Goal: Navigation & Orientation: Find specific page/section

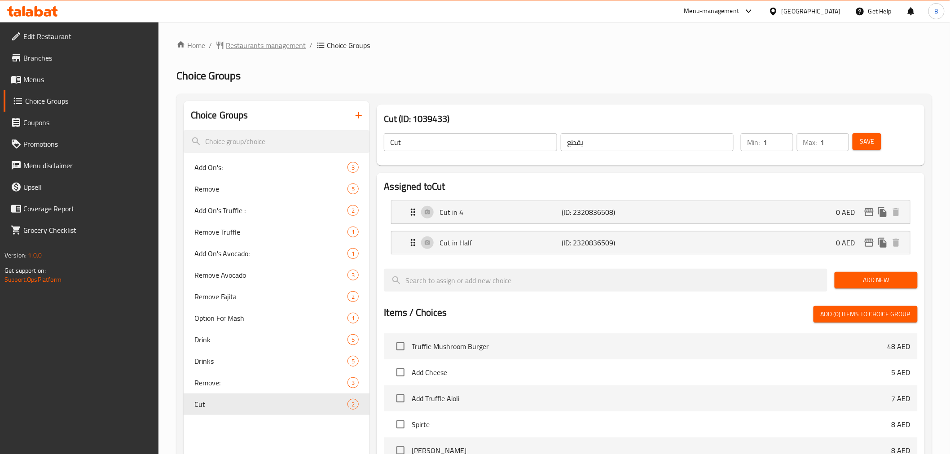
click at [279, 43] on span "Restaurants management" at bounding box center [266, 45] width 80 height 11
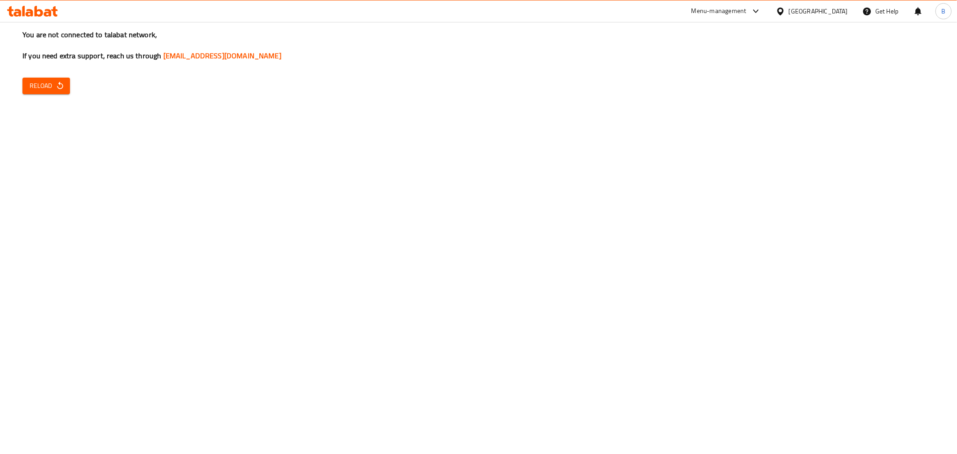
click at [47, 69] on div "You are not connected to talabat network, If you need extra support, reach us t…" at bounding box center [478, 227] width 957 height 454
click at [48, 88] on span "Reload" at bounding box center [46, 85] width 33 height 11
click at [44, 92] on button "Reload" at bounding box center [46, 86] width 48 height 17
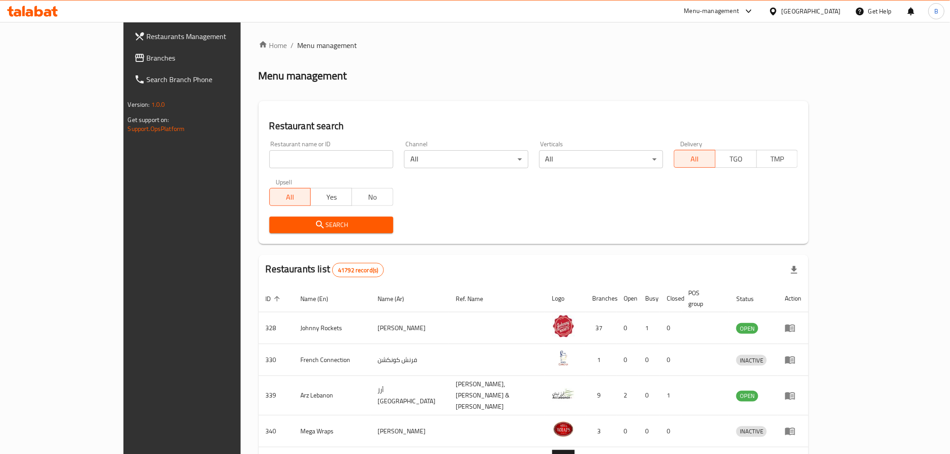
click at [147, 61] on span "Branches" at bounding box center [211, 58] width 128 height 11
